Goal: Information Seeking & Learning: Learn about a topic

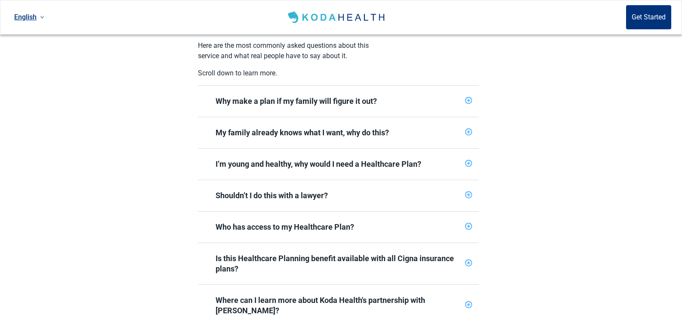
scroll to position [307, 0]
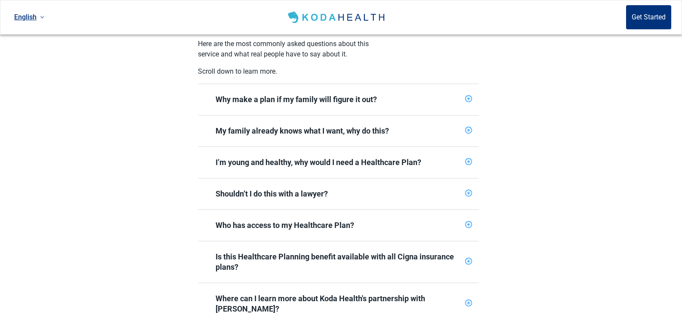
click at [468, 96] on icon "plus-circle" at bounding box center [469, 99] width 6 height 6
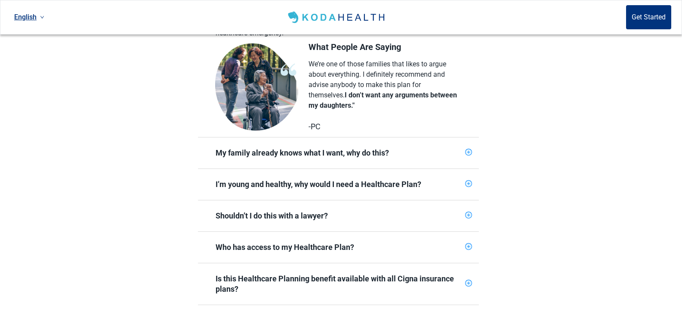
scroll to position [470, 0]
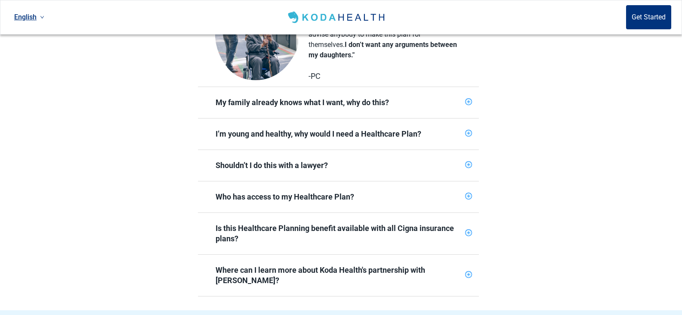
click at [467, 99] on icon "plus-circle" at bounding box center [469, 102] width 6 height 6
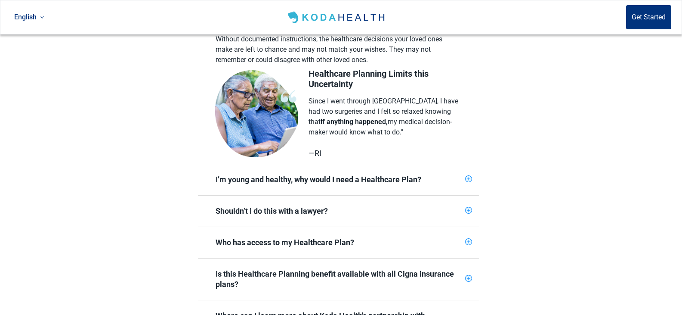
scroll to position [630, 0]
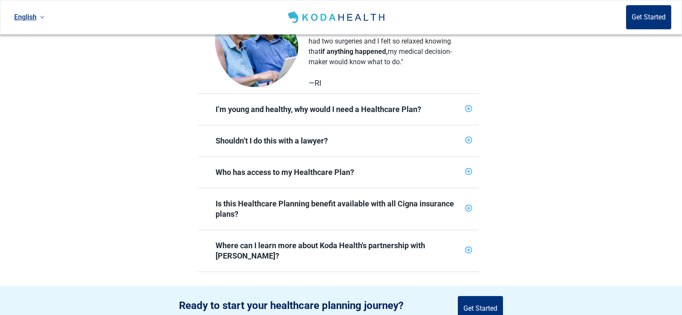
click at [470, 106] on icon "plus-circle" at bounding box center [469, 109] width 6 height 6
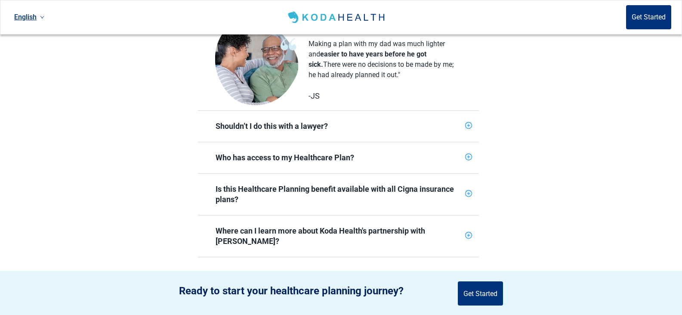
scroll to position [781, 0]
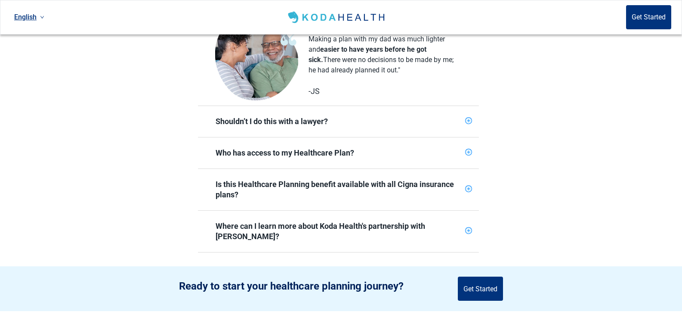
click at [467, 118] on icon "plus-circle" at bounding box center [469, 121] width 6 height 6
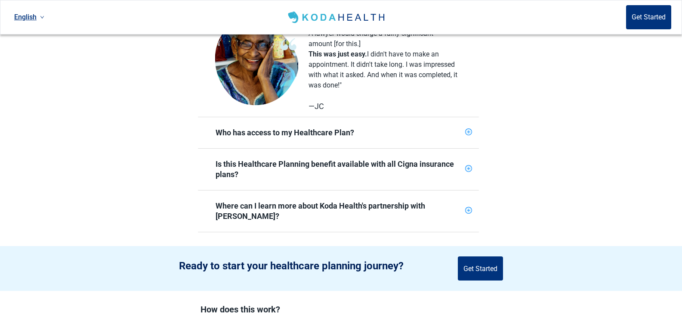
scroll to position [952, 0]
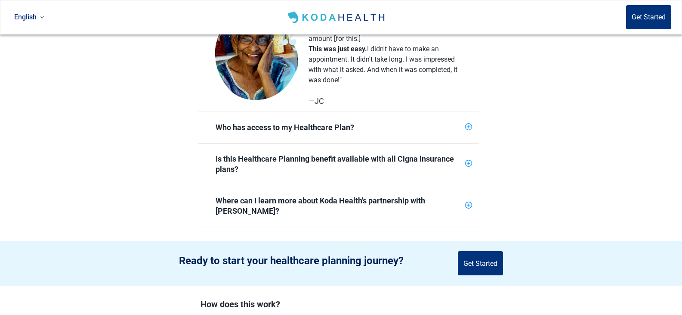
click at [468, 124] on icon "plus-circle" at bounding box center [469, 127] width 6 height 6
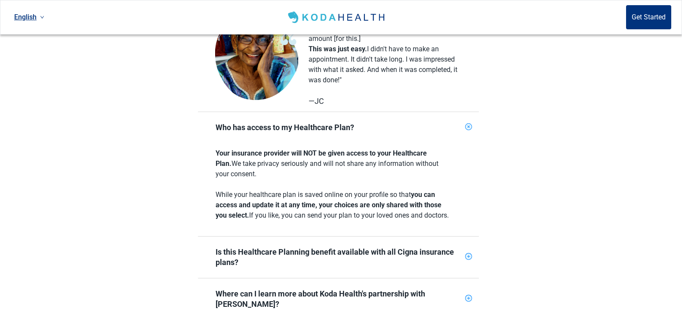
drag, startPoint x: 680, startPoint y: 170, endPoint x: 678, endPoint y: 181, distance: 11.9
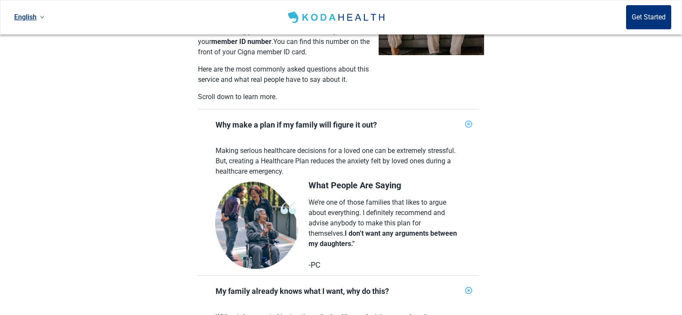
scroll to position [0, 0]
